Goal: Navigation & Orientation: Understand site structure

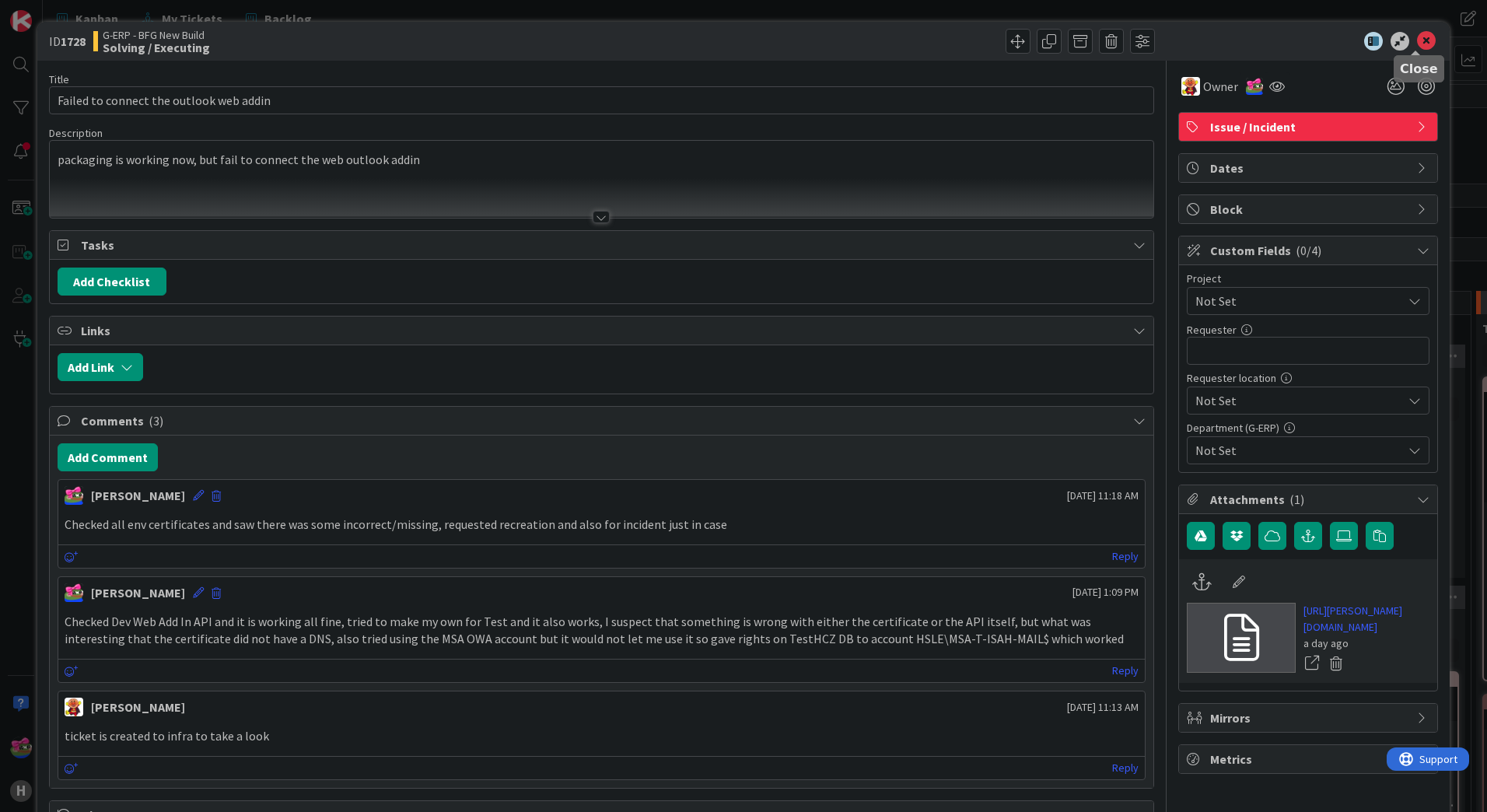
click at [1418, 43] on icon at bounding box center [1427, 42] width 19 height 19
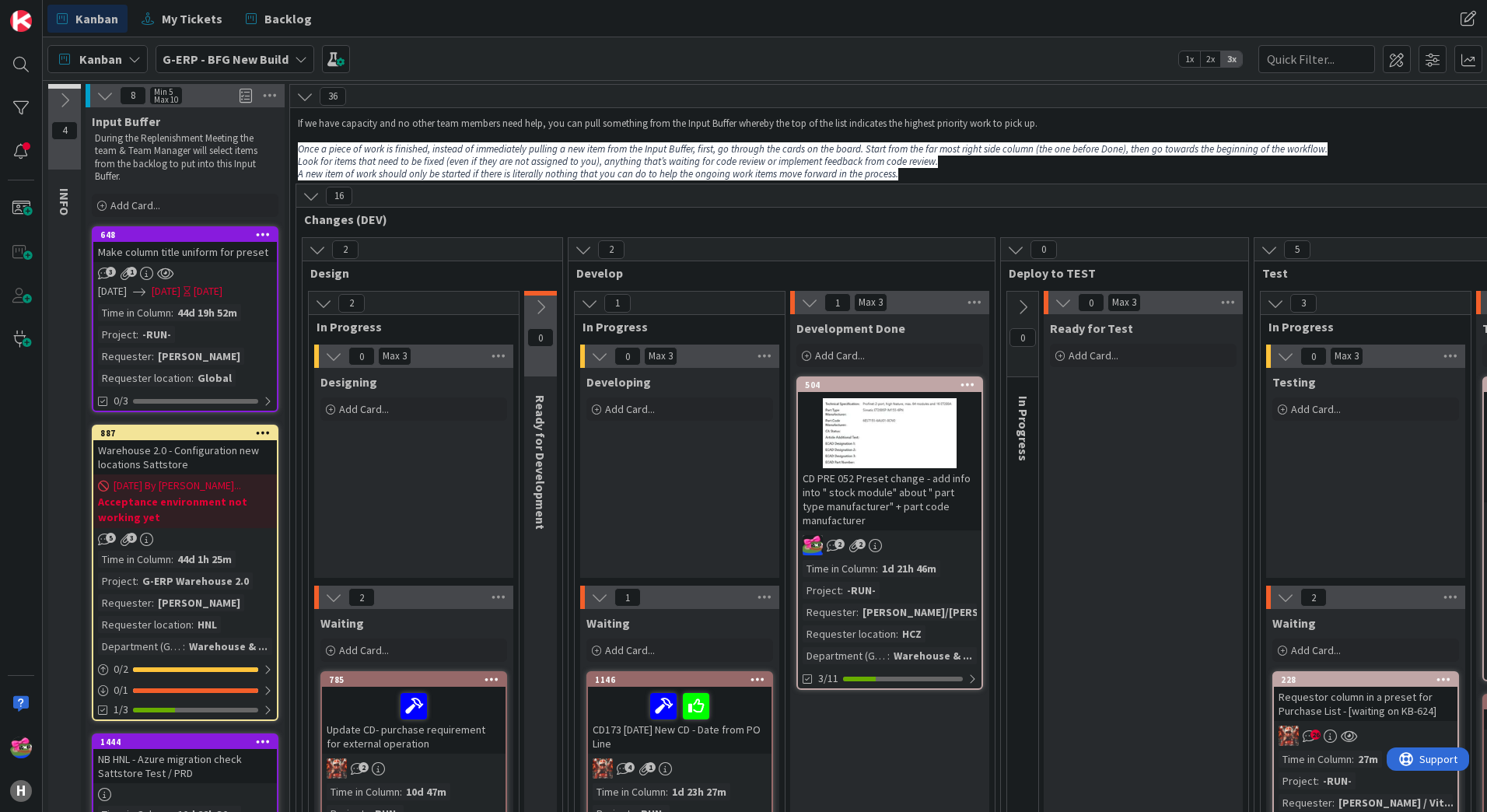
click at [208, 65] on b "G-ERP - BFG New Build" at bounding box center [225, 59] width 126 height 15
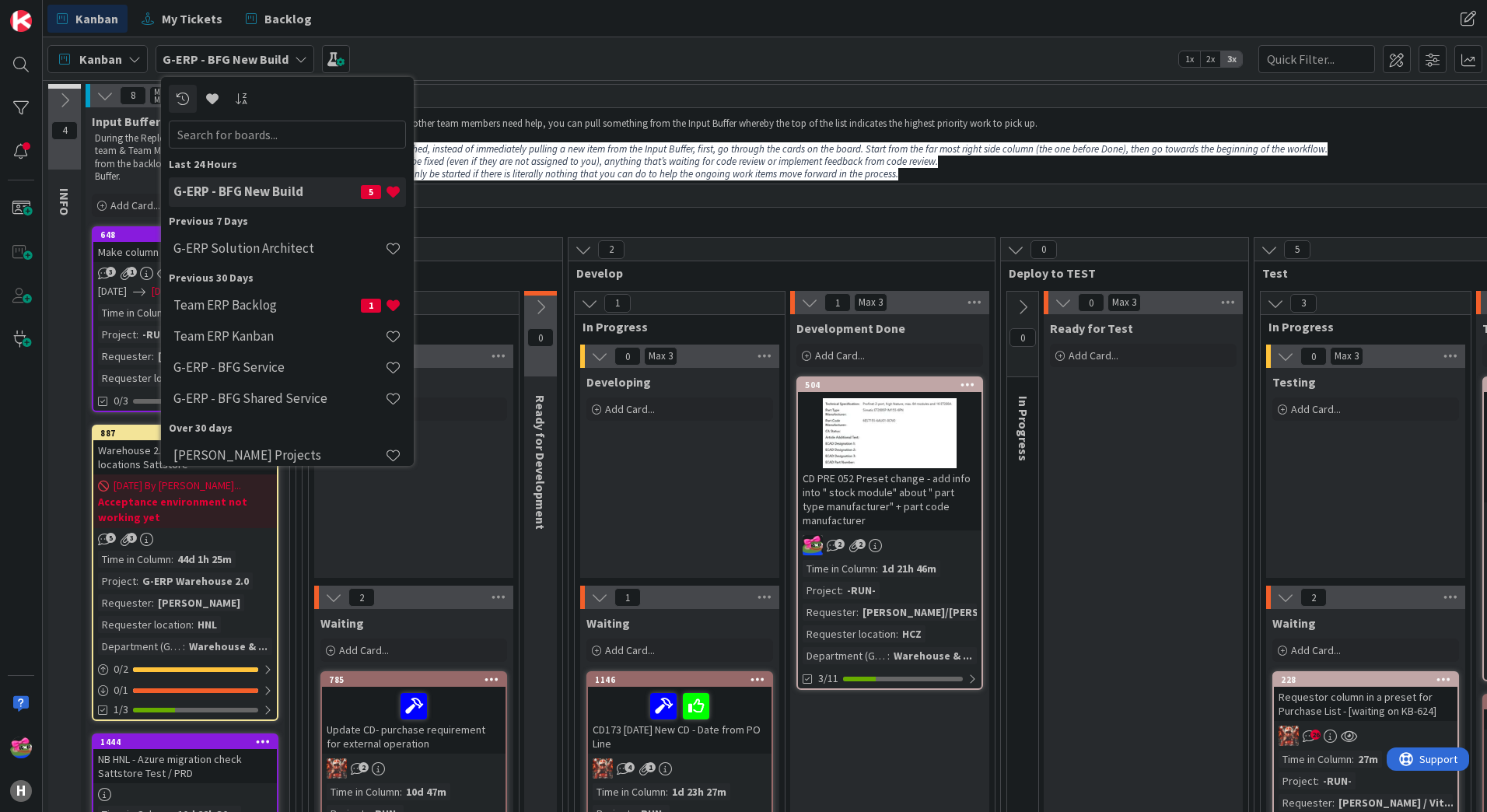
click at [104, 65] on span "Kanban" at bounding box center [100, 59] width 43 height 19
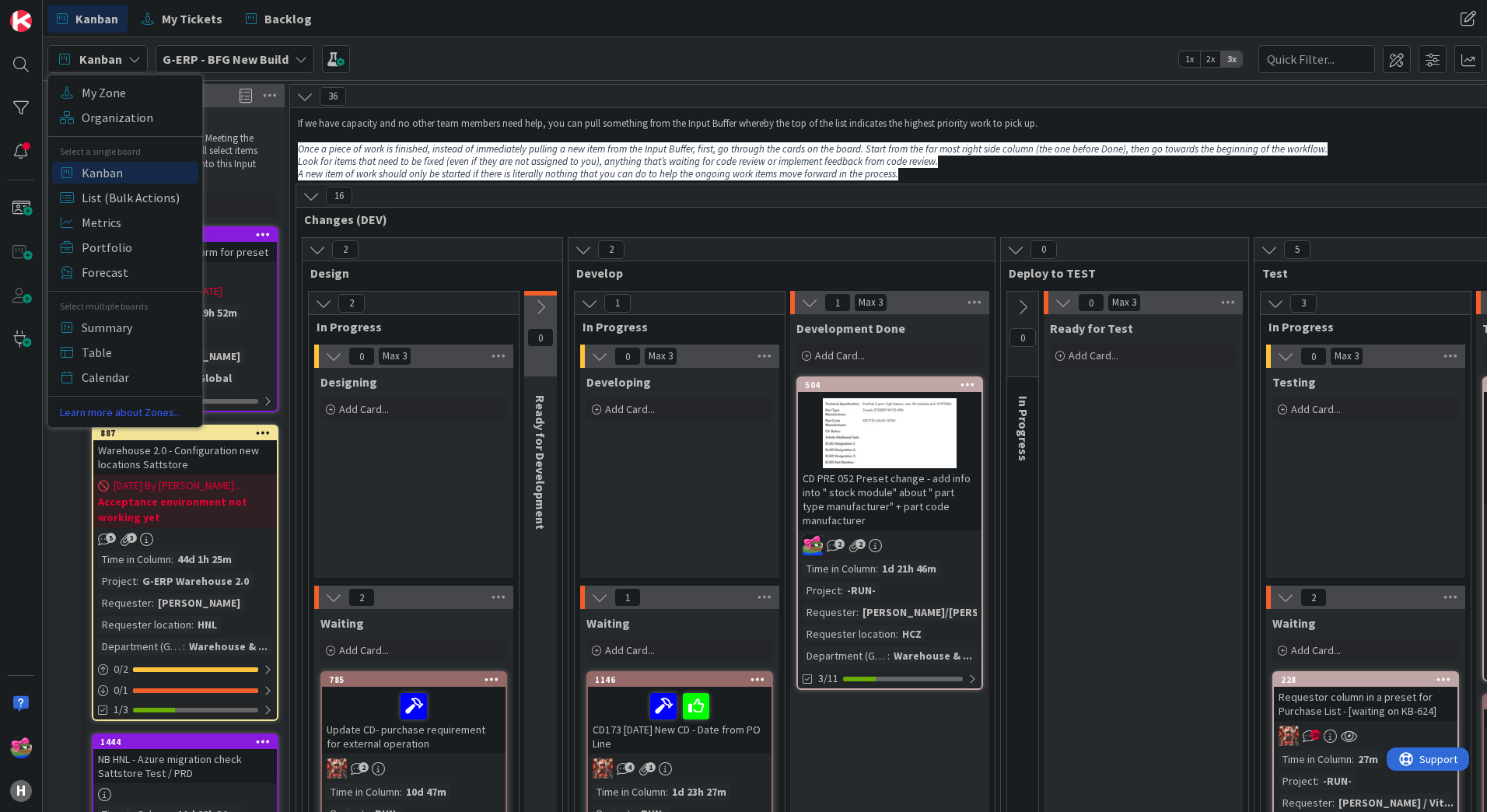
click at [222, 59] on b "G-ERP - BFG New Build" at bounding box center [225, 59] width 126 height 15
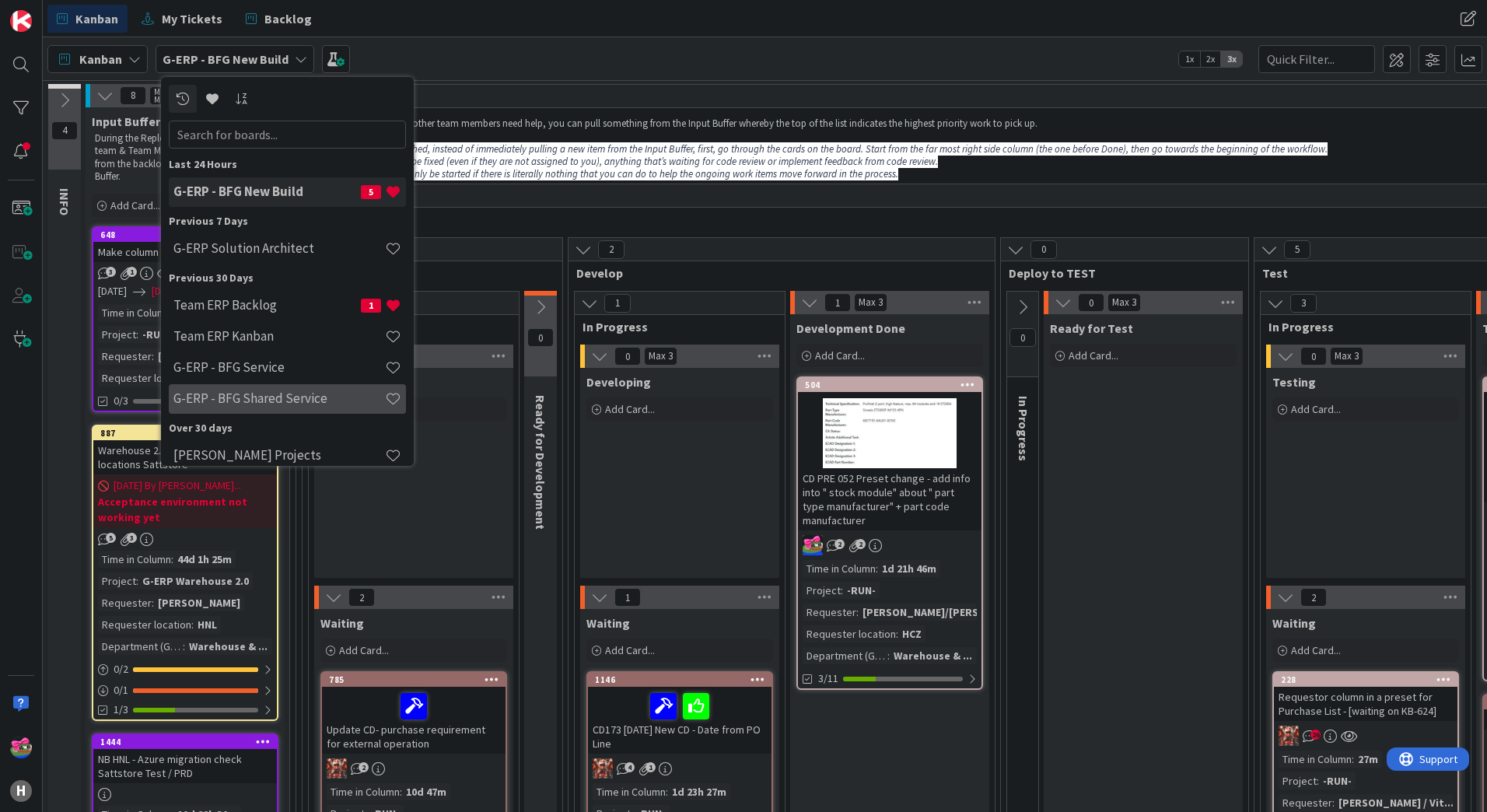
click at [251, 386] on div "G-ERP - BFG Shared Service" at bounding box center [286, 398] width 237 height 29
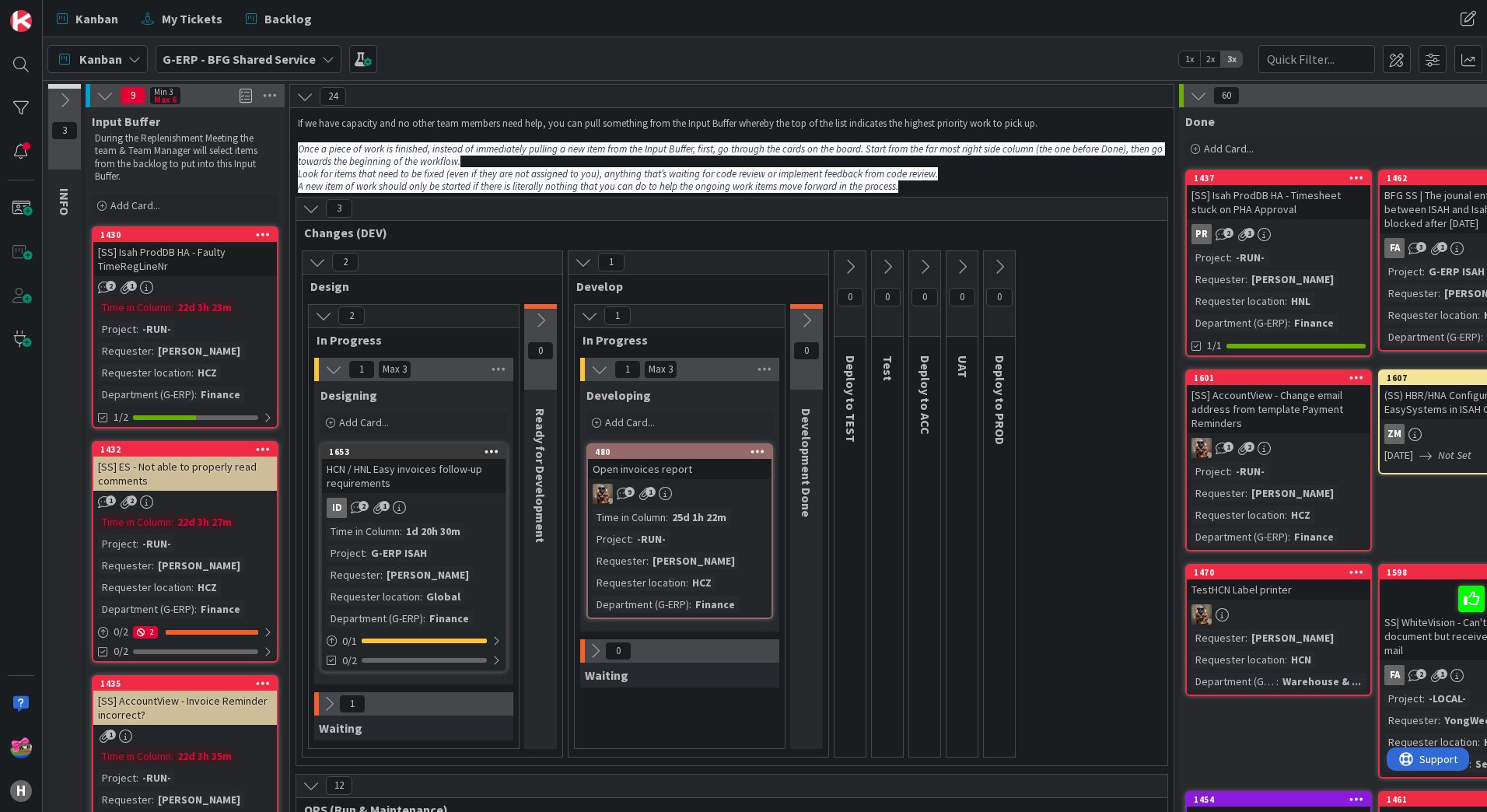
click at [326, 704] on icon at bounding box center [329, 704] width 17 height 17
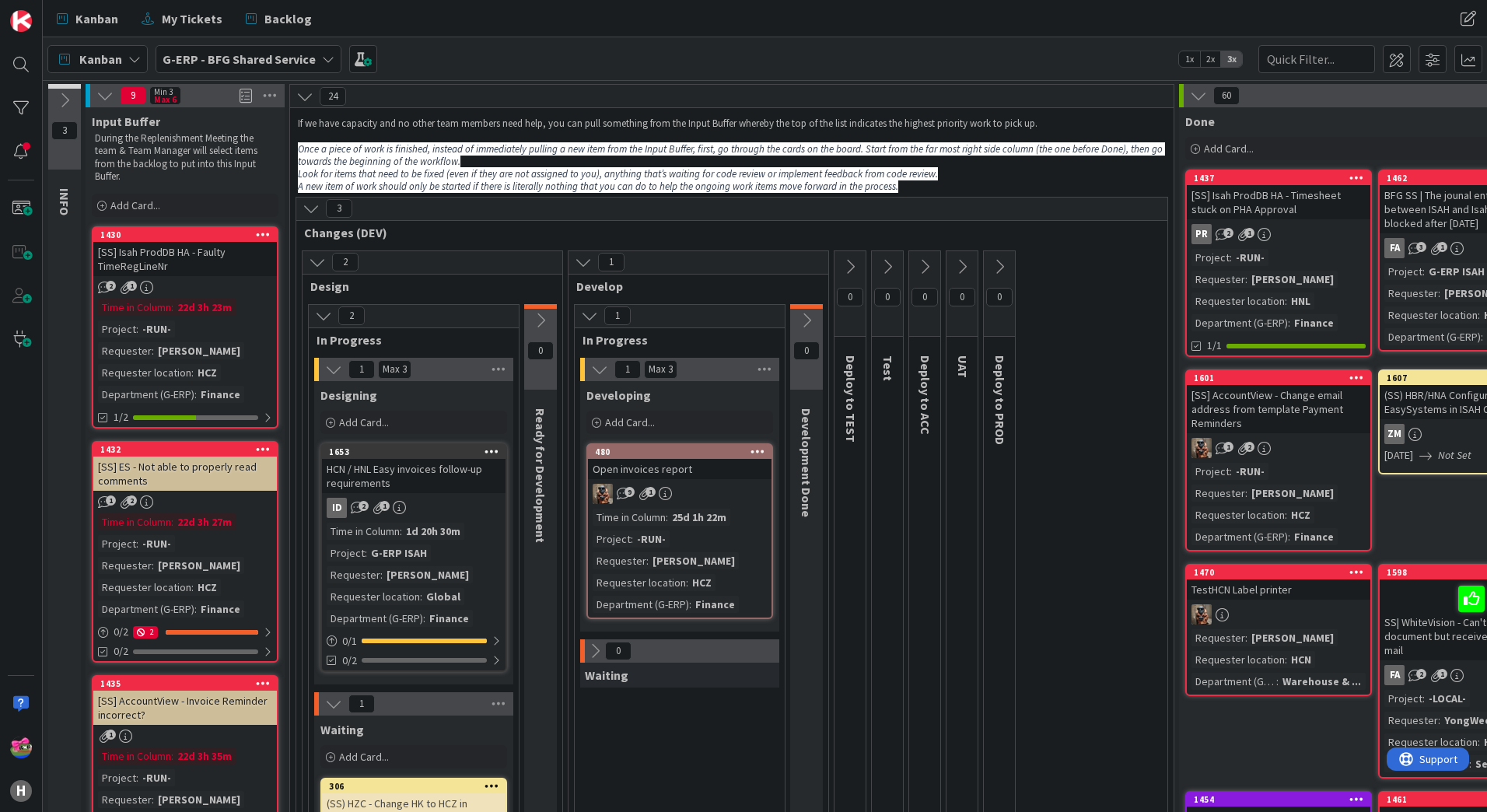
scroll to position [156, 0]
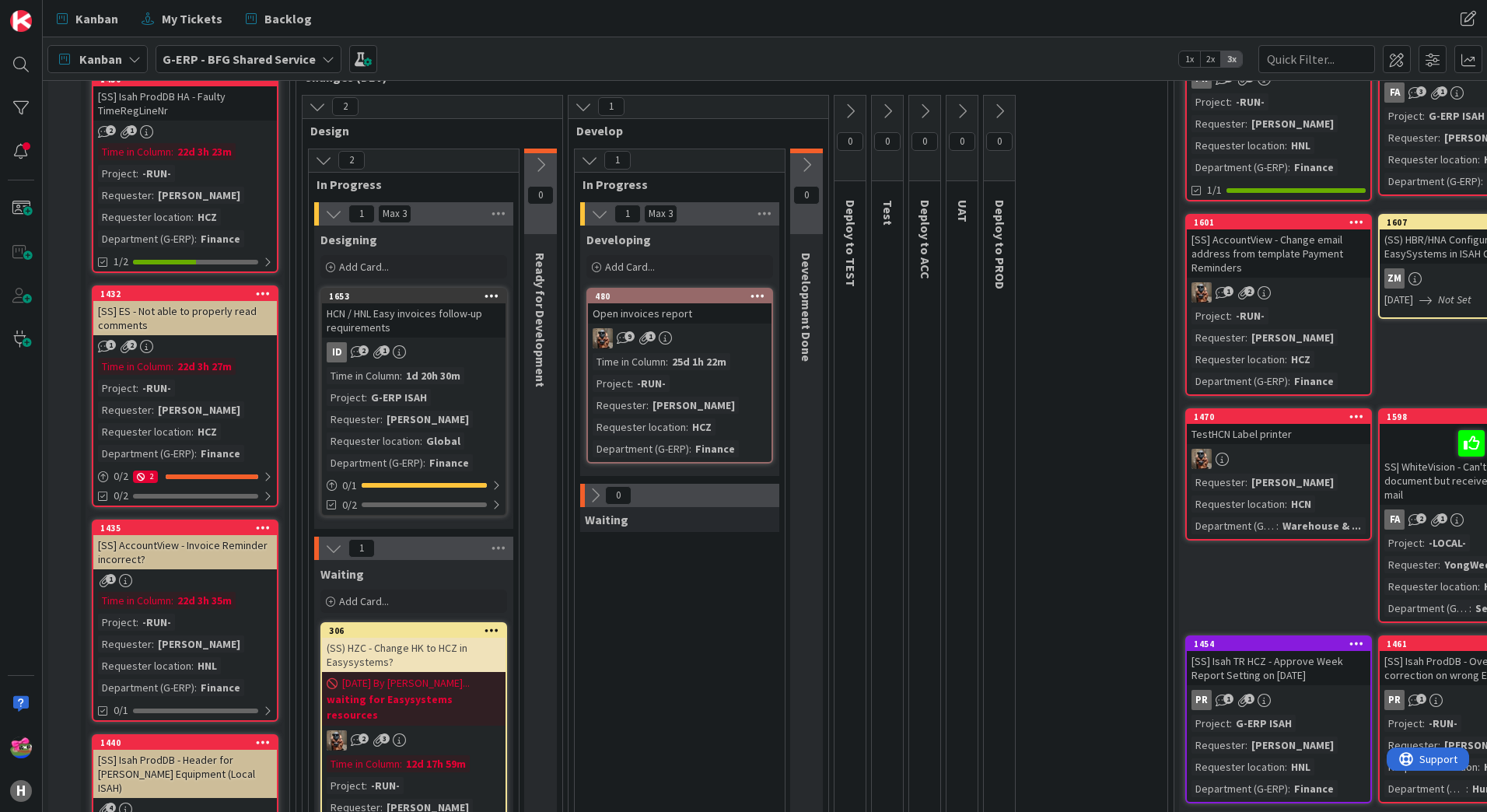
click at [594, 498] on icon at bounding box center [595, 495] width 17 height 17
